Goal: Submit feedback/report problem

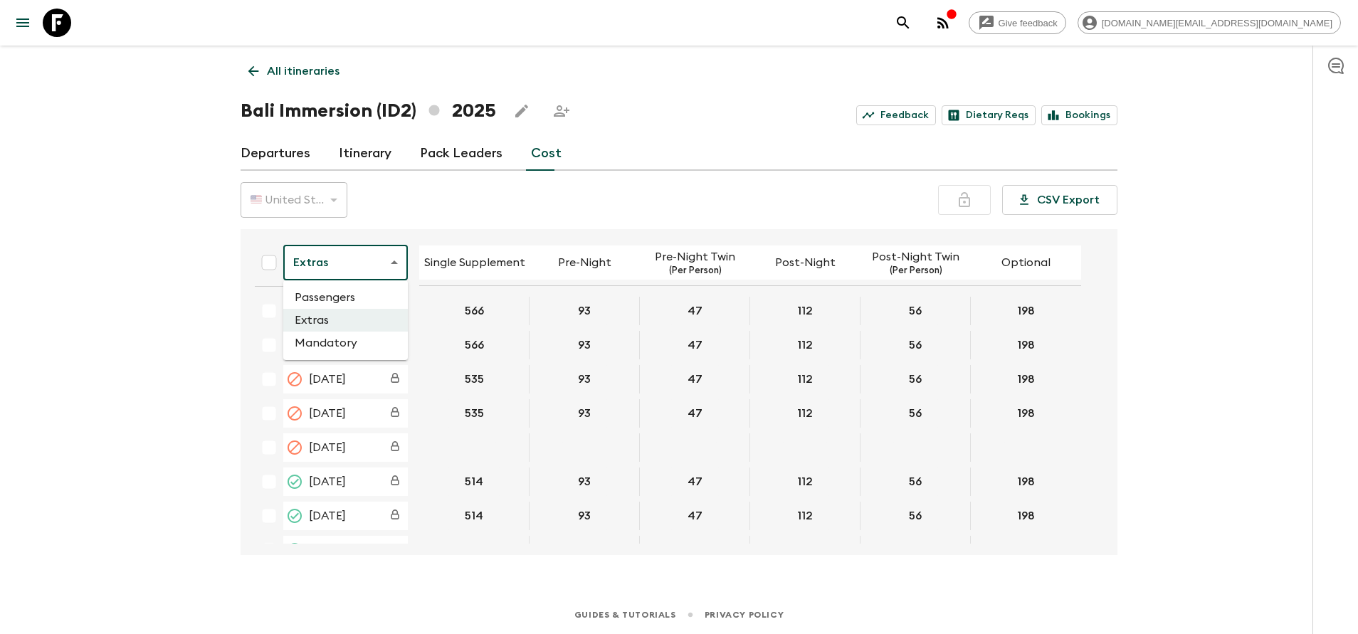
click at [367, 257] on body "Give feedback dharma.yoga@discova.com All itineraries Bali Immersion (ID2) 2025…" at bounding box center [679, 317] width 1358 height 634
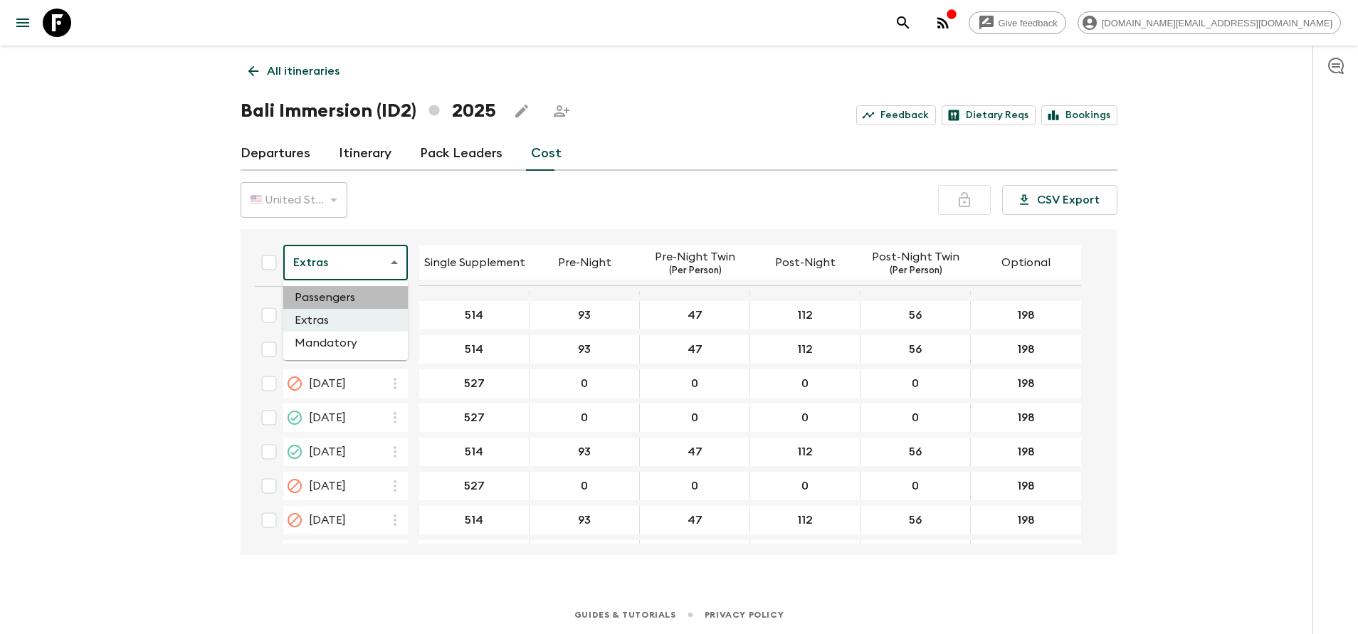
click at [339, 300] on li "Passengers" at bounding box center [345, 297] width 125 height 23
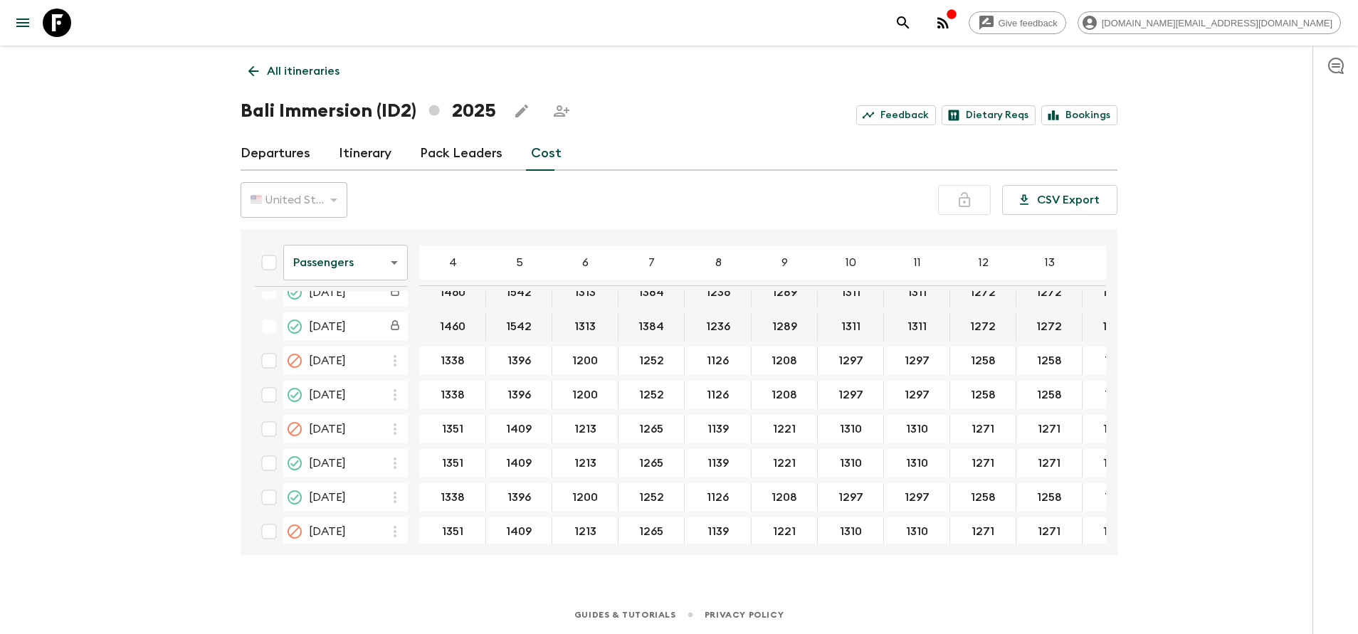
scroll to position [747, 0]
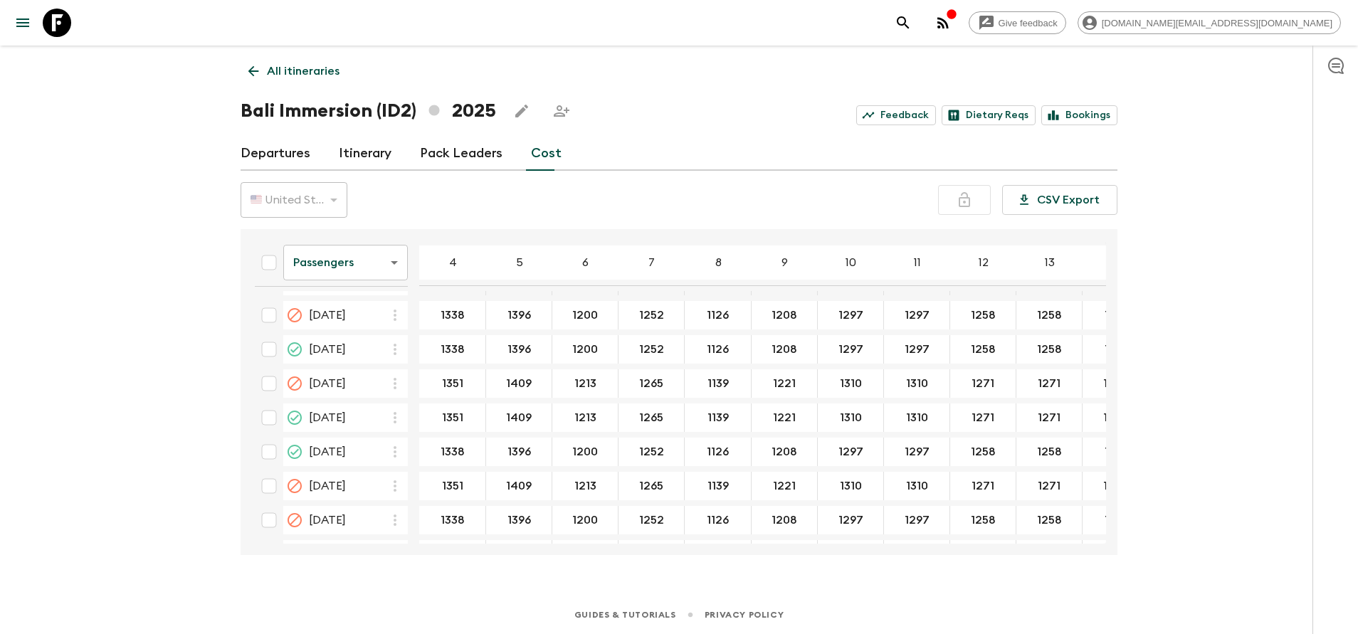
click at [384, 260] on body "Give feedback dharma.yoga@discova.com All itineraries Bali Immersion (ID2) 2025…" at bounding box center [679, 317] width 1358 height 634
click at [366, 315] on li "Extras" at bounding box center [345, 320] width 125 height 23
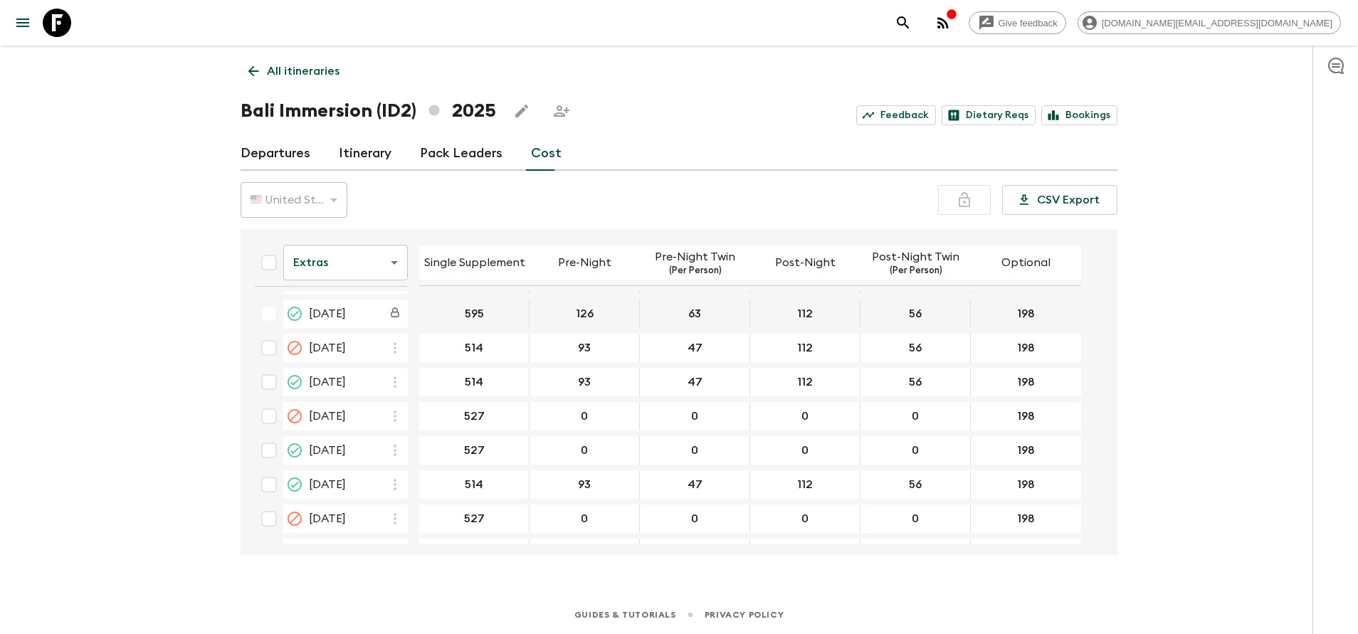
scroll to position [747, 0]
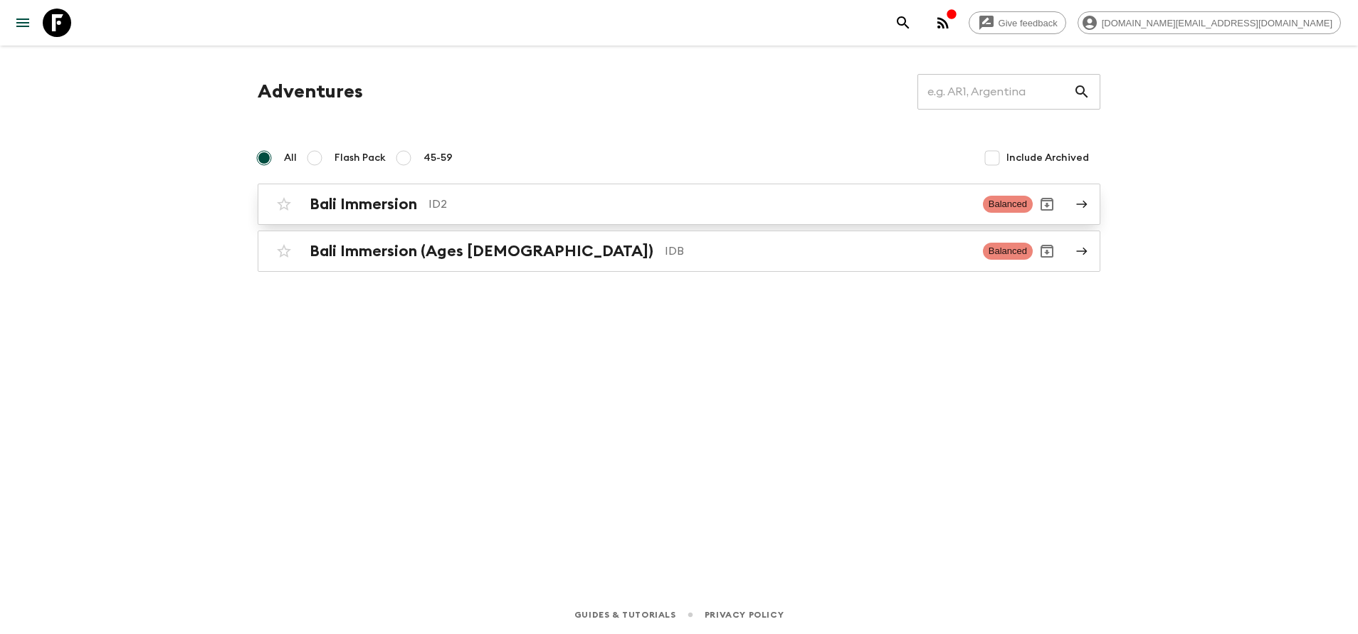
click at [495, 191] on div "Bali Immersion ID2 Balanced" at bounding box center [651, 204] width 763 height 28
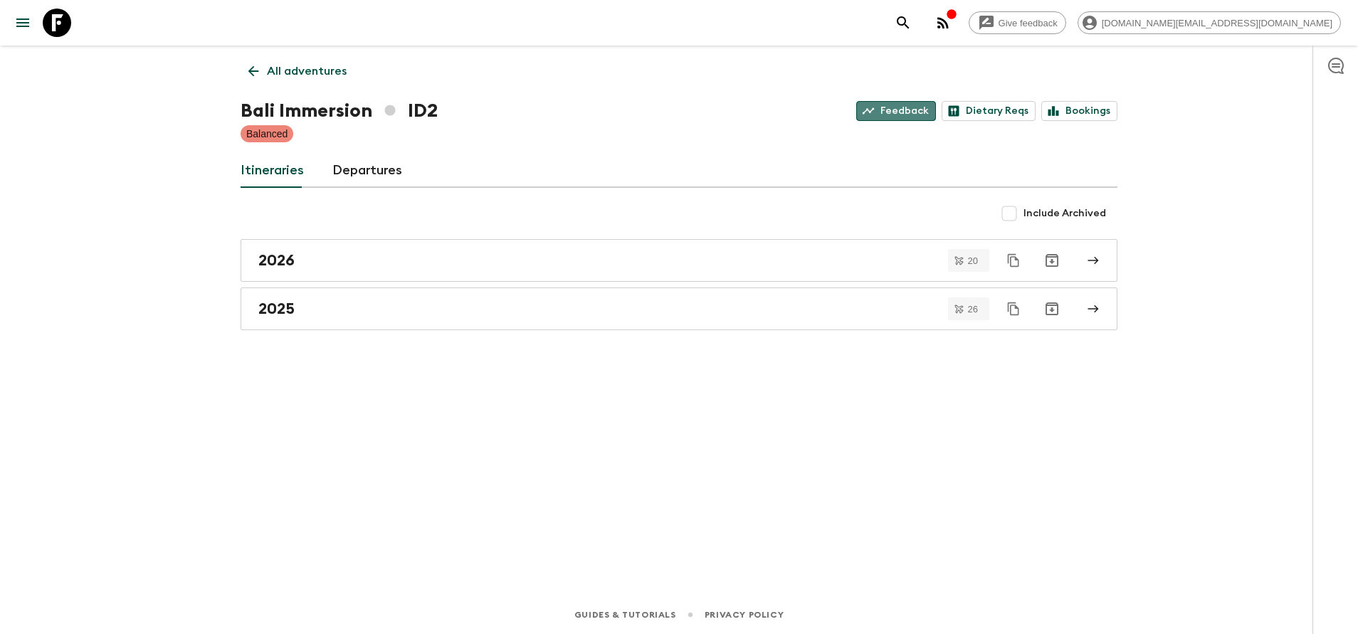
click at [904, 106] on link "Feedback" at bounding box center [896, 111] width 80 height 20
